Goal: Navigation & Orientation: Find specific page/section

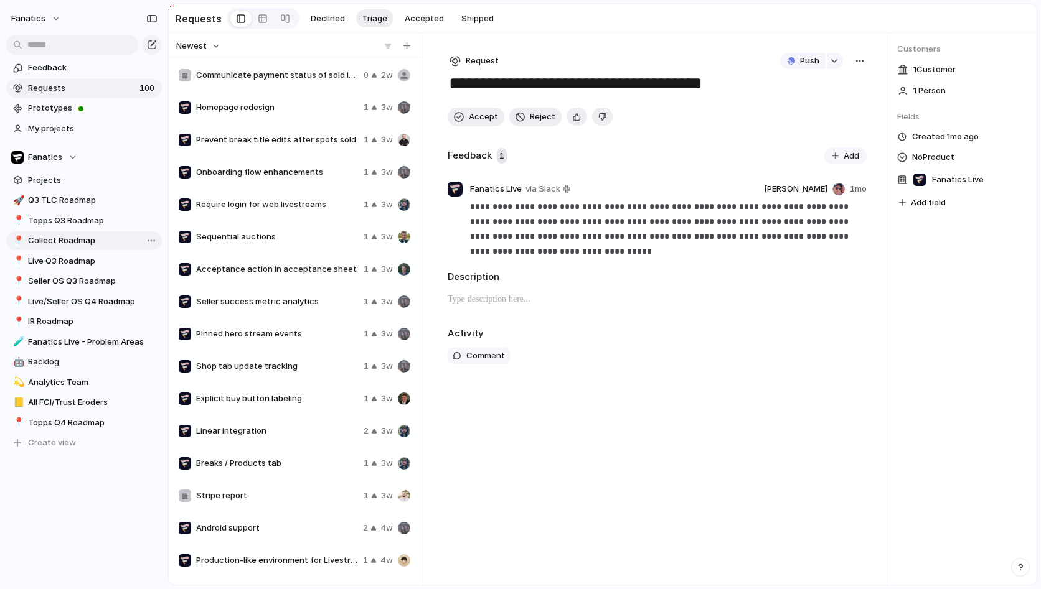
click at [67, 246] on span "Collect Roadmap" at bounding box center [92, 241] width 129 height 12
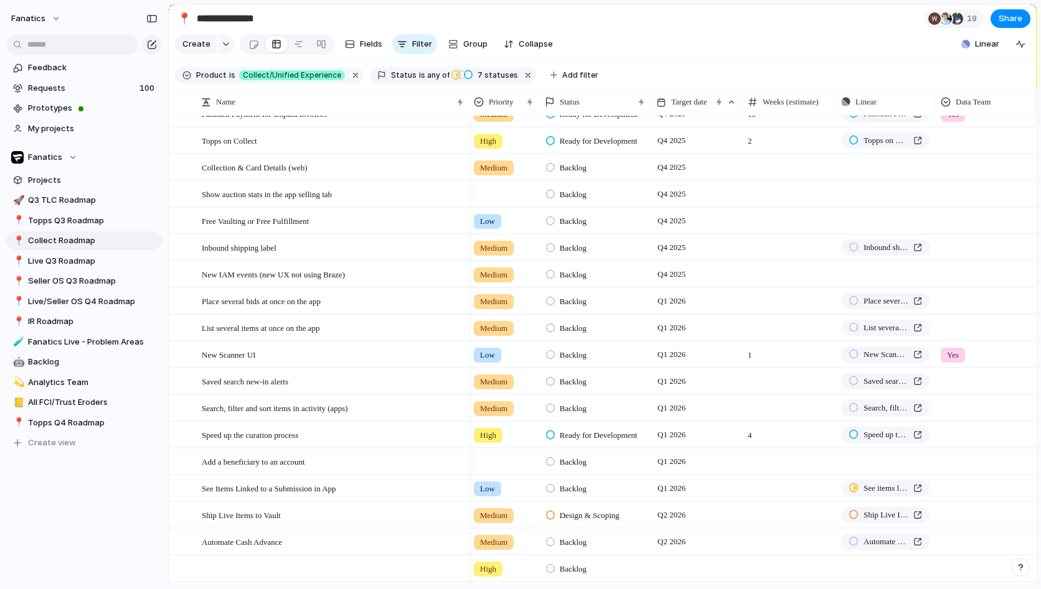
scroll to position [531, 0]
